Goal: Task Accomplishment & Management: Complete application form

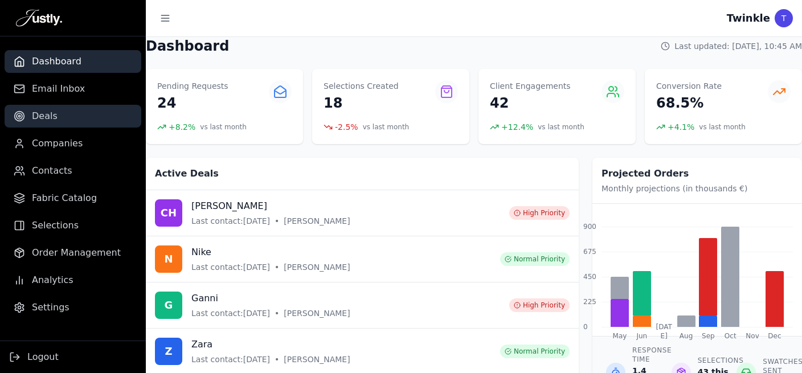
click at [46, 116] on span "Deals" at bounding box center [45, 116] width 26 height 14
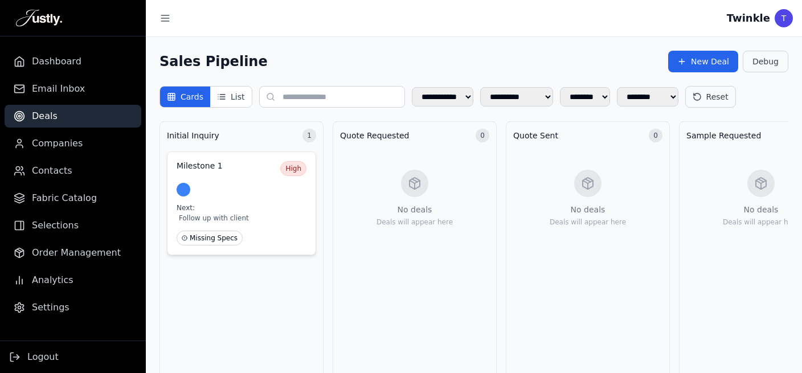
click at [238, 197] on div "Milestone 1 High Next: Follow up with client Missing Specs" at bounding box center [241, 204] width 149 height 104
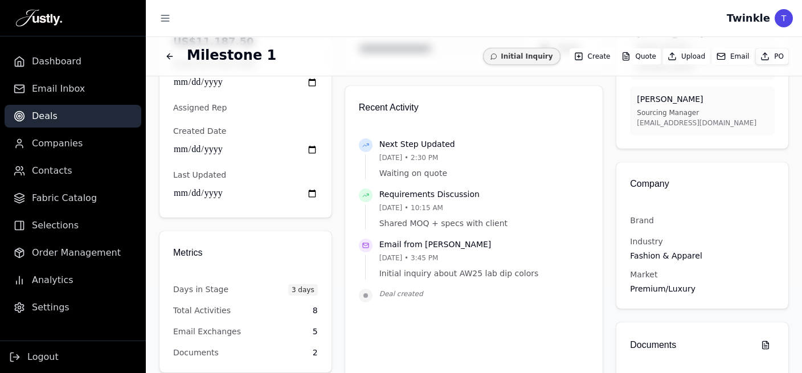
scroll to position [145, 0]
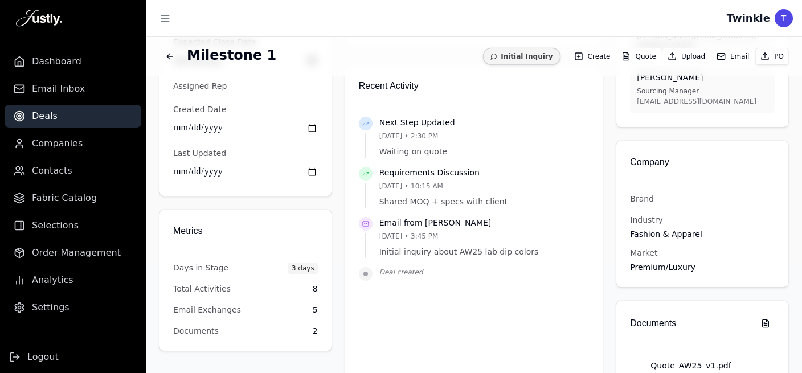
click at [725, 56] on button "Email" at bounding box center [733, 56] width 42 height 16
click at [724, 56] on button "Email" at bounding box center [733, 56] width 42 height 16
click at [723, 56] on button "Email" at bounding box center [733, 56] width 42 height 16
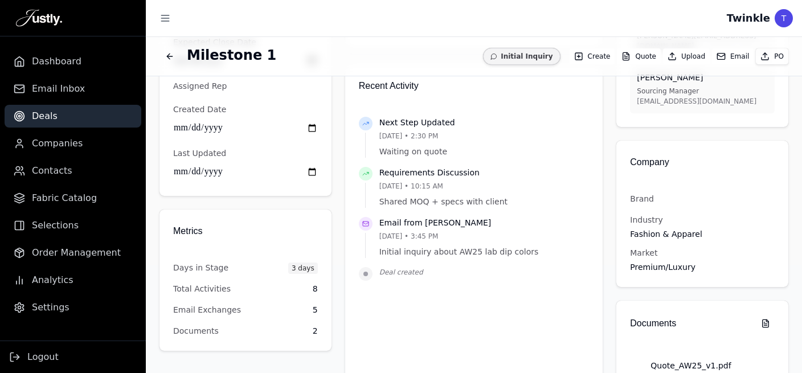
click at [723, 56] on button "Email" at bounding box center [733, 56] width 42 height 16
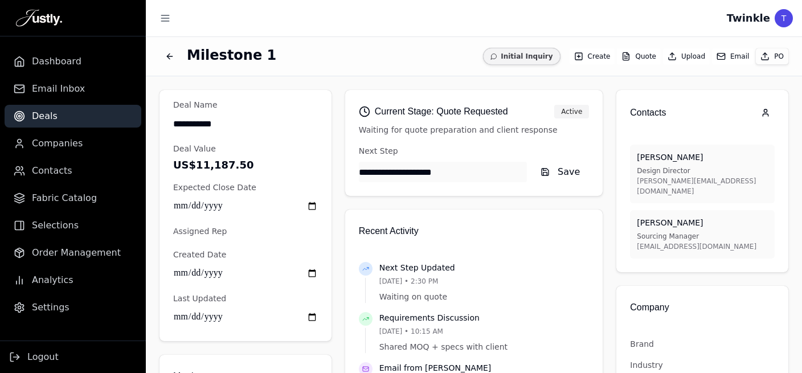
drag, startPoint x: 629, startPoint y: 159, endPoint x: 687, endPoint y: 172, distance: 59.6
click at [656, 166] on div "[PERSON_NAME] Design Director [PERSON_NAME][EMAIL_ADDRESS][DOMAIN_NAME]" at bounding box center [702, 174] width 145 height 59
click at [706, 181] on p "[PERSON_NAME][EMAIL_ADDRESS][DOMAIN_NAME]" at bounding box center [702, 186] width 131 height 21
drag, startPoint x: 709, startPoint y: 181, endPoint x: 629, endPoint y: 156, distance: 83.6
click at [630, 156] on div "[PERSON_NAME] Design Director [PERSON_NAME][EMAIL_ADDRESS][DOMAIN_NAME]" at bounding box center [702, 174] width 145 height 59
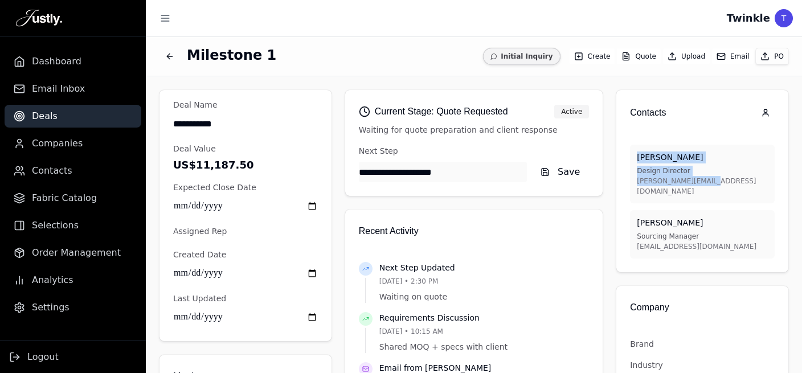
click at [729, 58] on button "Email" at bounding box center [733, 56] width 42 height 16
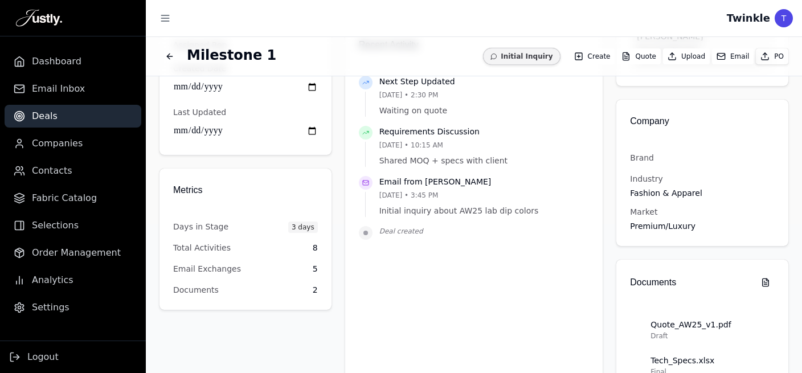
scroll to position [198, 0]
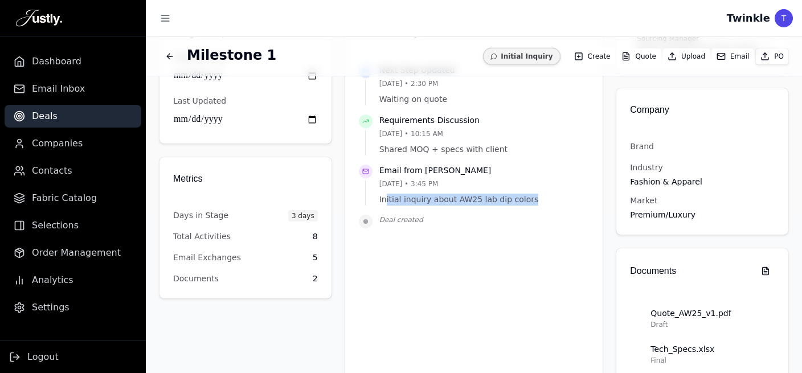
drag, startPoint x: 520, startPoint y: 203, endPoint x: 383, endPoint y: 206, distance: 136.8
click at [383, 206] on div "Email from [PERSON_NAME] [DATE] • 3:45 PM Initial inquiry about AW25 lab dip co…" at bounding box center [474, 190] width 231 height 50
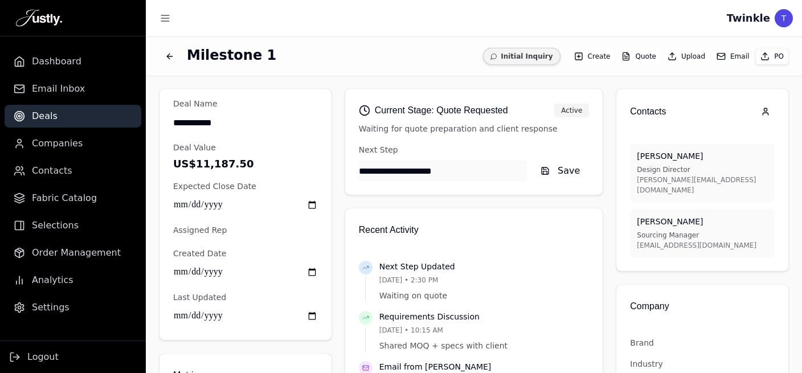
scroll to position [0, 0]
click at [731, 52] on button "Email" at bounding box center [733, 56] width 42 height 16
click at [169, 52] on icon "Back to deals" at bounding box center [169, 56] width 9 height 9
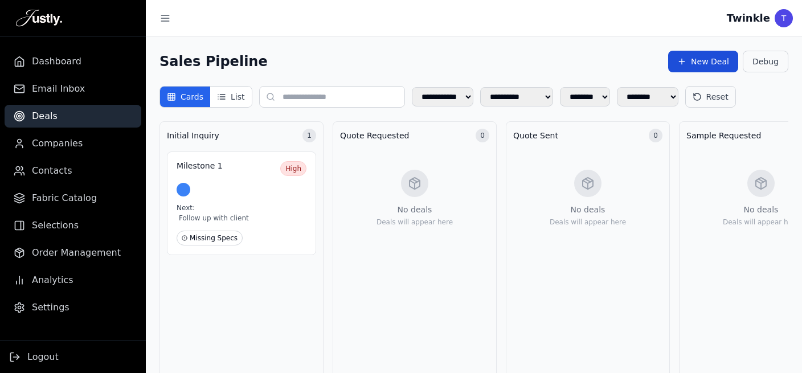
click at [694, 60] on button "New Deal" at bounding box center [703, 62] width 70 height 22
select select "******"
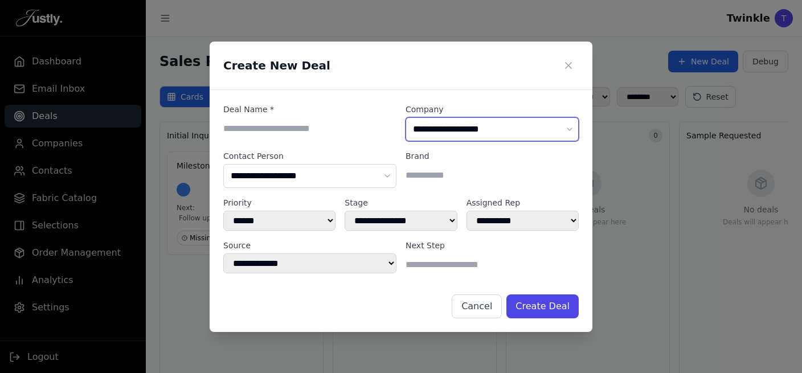
click at [406, 117] on select "**********" at bounding box center [492, 129] width 173 height 24
select select "**********"
click option "**********" at bounding box center [0, 0] width 0 height 0
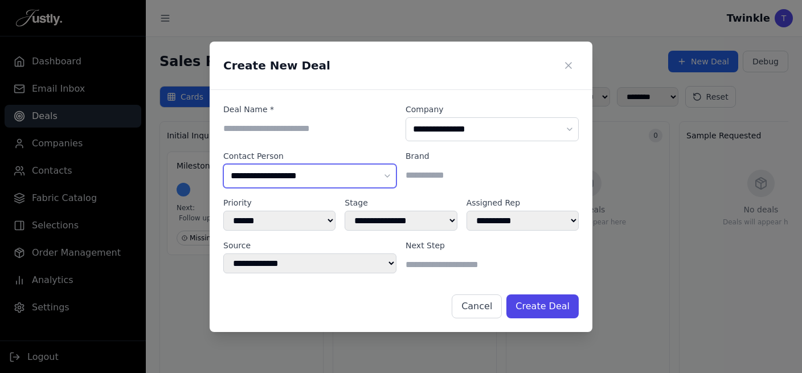
click at [223, 164] on select "**********" at bounding box center [309, 176] width 173 height 24
select select "**********"
click option "******* ******* *" at bounding box center [0, 0] width 0 height 0
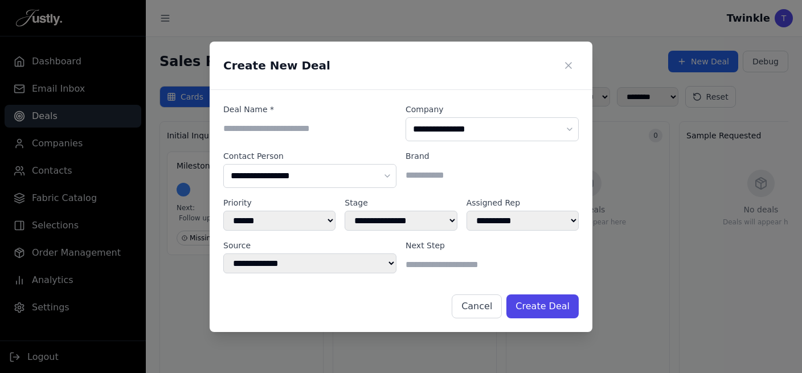
click at [459, 170] on input at bounding box center [492, 175] width 173 height 23
click at [297, 116] on div "Deal Name *" at bounding box center [309, 123] width 173 height 38
click at [305, 132] on input at bounding box center [309, 128] width 173 height 23
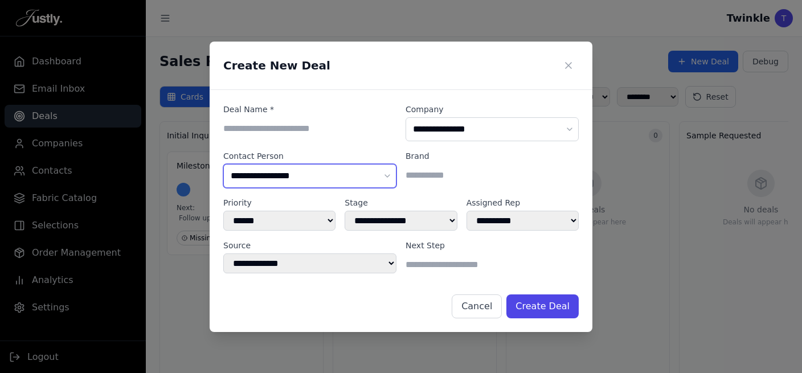
click at [223, 164] on select "**********" at bounding box center [309, 176] width 173 height 24
click option "******* ******* *" at bounding box center [0, 0] width 0 height 0
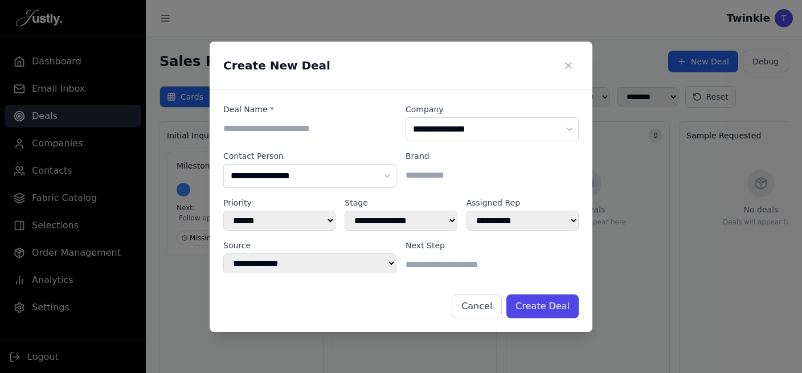
click at [729, 250] on div "**********" at bounding box center [401, 186] width 802 height 373
click at [513, 301] on div "Cancel Create Deal" at bounding box center [400, 301] width 355 height 33
click at [495, 304] on button "Cancel" at bounding box center [477, 307] width 50 height 24
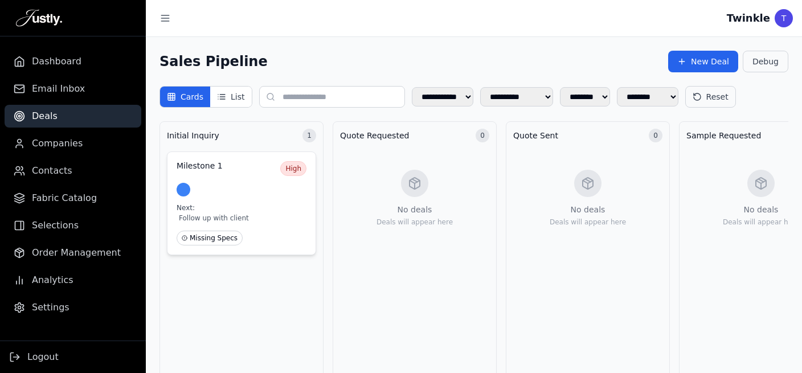
click at [226, 184] on div at bounding box center [242, 190] width 130 height 14
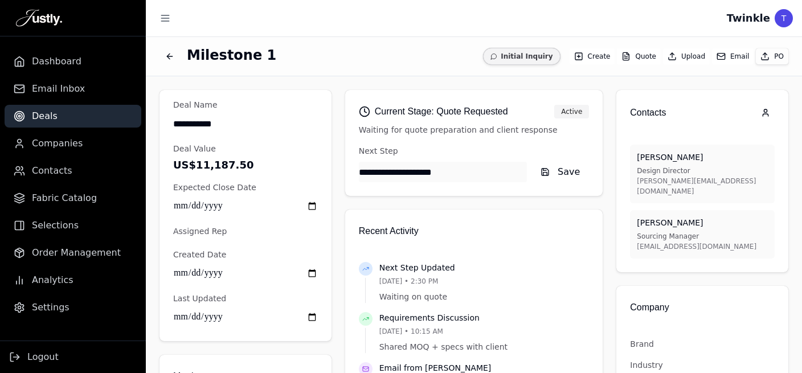
click at [649, 153] on p "[PERSON_NAME]" at bounding box center [702, 158] width 131 height 12
click at [671, 193] on div "[PERSON_NAME] Design Director [PERSON_NAME][EMAIL_ADDRESS][DOMAIN_NAME] [PERSON…" at bounding box center [702, 202] width 145 height 114
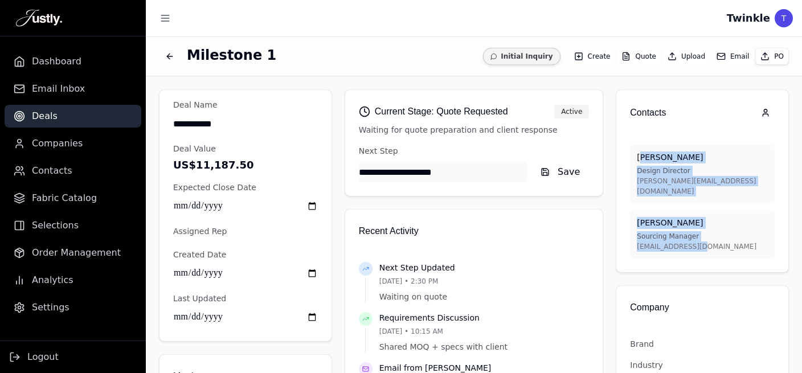
drag, startPoint x: 692, startPoint y: 234, endPoint x: 632, endPoint y: 157, distance: 97.1
click at [632, 157] on div "[PERSON_NAME] Design Director [PERSON_NAME][EMAIL_ADDRESS][DOMAIN_NAME] [PERSON…" at bounding box center [702, 202] width 145 height 114
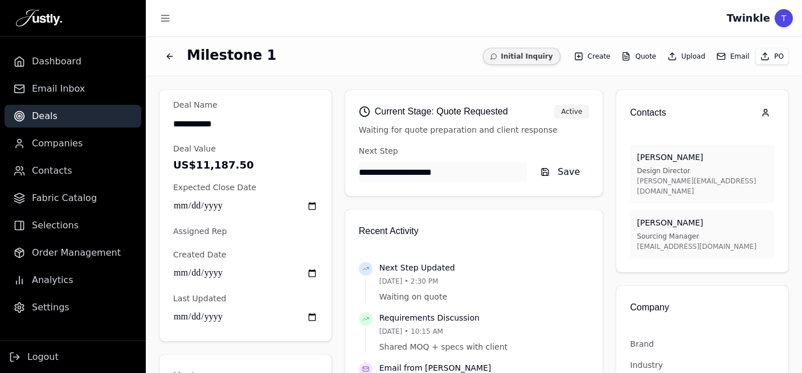
click at [637, 158] on p "[PERSON_NAME]" at bounding box center [702, 158] width 131 height 12
drag, startPoint x: 444, startPoint y: 294, endPoint x: 376, endPoint y: 294, distance: 68.4
click at [376, 294] on div "Next Step Updated [DATE] • 2:30 PM Waiting on quote" at bounding box center [474, 287] width 231 height 50
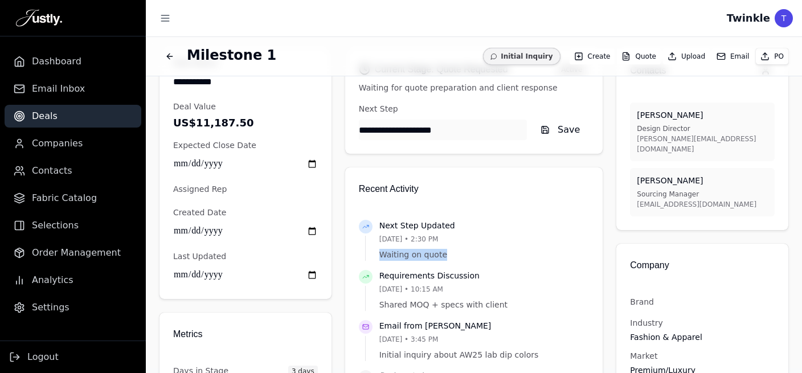
scroll to position [72, 0]
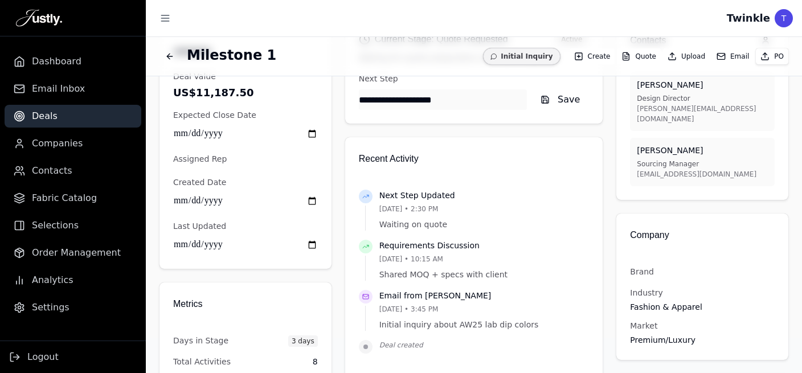
click at [408, 192] on p "Next Step Updated" at bounding box center [484, 196] width 210 height 12
click at [391, 209] on p "[DATE] • 2:30 PM" at bounding box center [484, 209] width 210 height 10
drag, startPoint x: 373, startPoint y: 195, endPoint x: 444, endPoint y: 198, distance: 71.3
click at [444, 198] on div "Next Step Updated [DATE] • 2:30 PM Waiting on quote" at bounding box center [474, 215] width 231 height 50
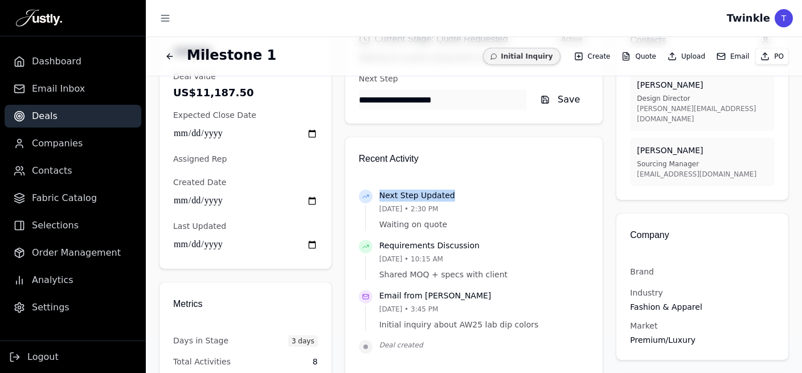
click at [444, 198] on p "Next Step Updated" at bounding box center [484, 196] width 210 height 12
drag, startPoint x: 452, startPoint y: 197, endPoint x: 378, endPoint y: 194, distance: 74.7
click at [379, 194] on p "Next Step Updated" at bounding box center [484, 196] width 210 height 12
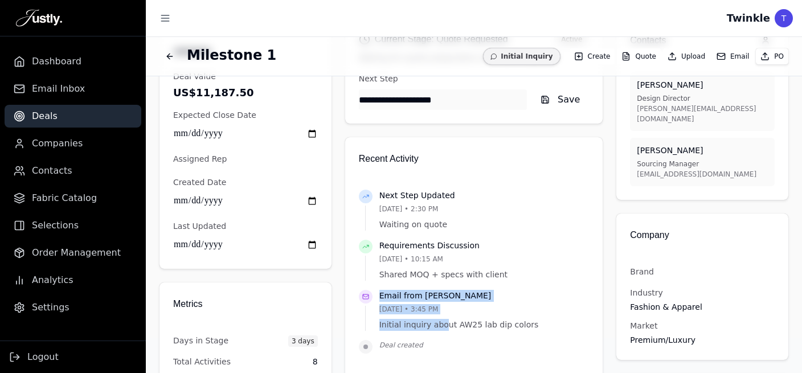
drag, startPoint x: 439, startPoint y: 198, endPoint x: 439, endPoint y: 333, distance: 134.4
click at [439, 333] on div "Next Step Updated [DATE] • 2:30 PM Waiting on quote Requirements Discussion [DA…" at bounding box center [474, 272] width 231 height 164
drag, startPoint x: 439, startPoint y: 333, endPoint x: 623, endPoint y: 236, distance: 207.4
click at [439, 332] on div "Email from [PERSON_NAME] [DATE] • 3:45 PM Initial inquiry about AW25 lab dip co…" at bounding box center [474, 315] width 231 height 50
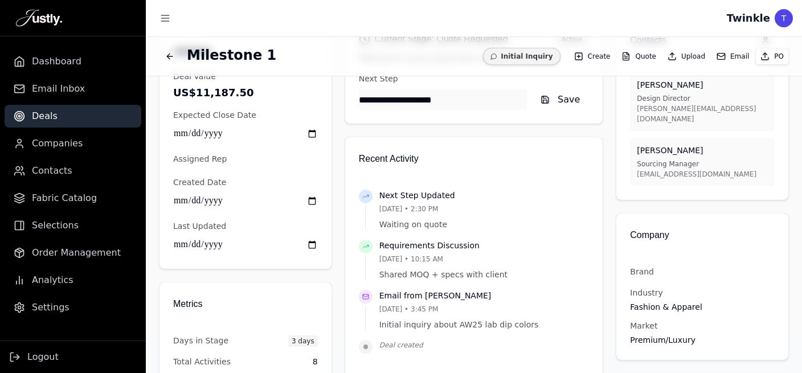
click at [724, 56] on button "Email" at bounding box center [733, 56] width 42 height 16
